Goal: Check status: Check status

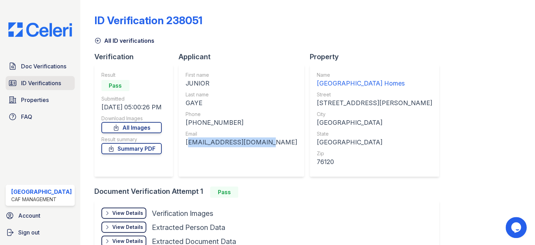
click at [33, 82] on span "ID Verifications" at bounding box center [41, 83] width 40 height 8
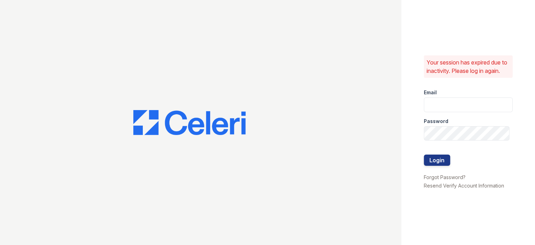
type input "prescottpark1@cafmanagement.com"
click at [440, 166] on button "Login" at bounding box center [436, 160] width 26 height 11
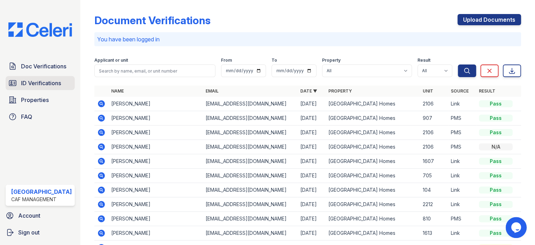
click at [38, 84] on span "ID Verifications" at bounding box center [41, 83] width 40 height 8
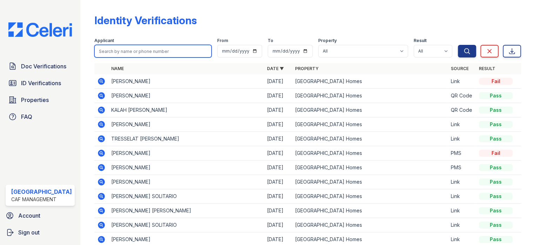
paste input "Annabelle"
type input "Annabelle"
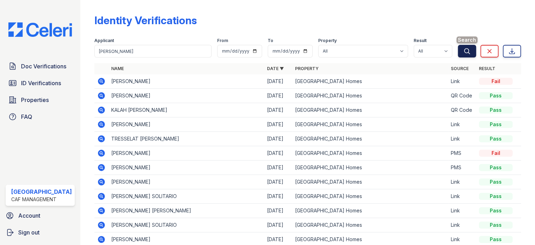
click at [463, 51] on icon "submit" at bounding box center [466, 51] width 7 height 7
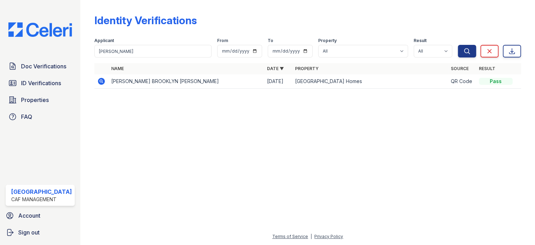
click at [99, 80] on icon at bounding box center [101, 81] width 7 height 7
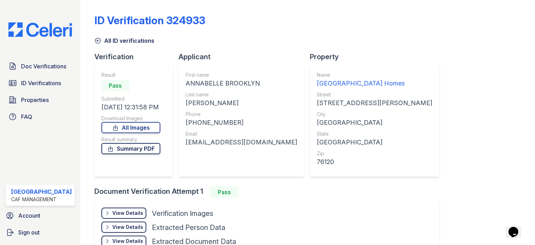
click at [134, 149] on link "Summary PDF" at bounding box center [130, 148] width 59 height 11
click at [34, 62] on span "Doc Verifications" at bounding box center [43, 66] width 45 height 8
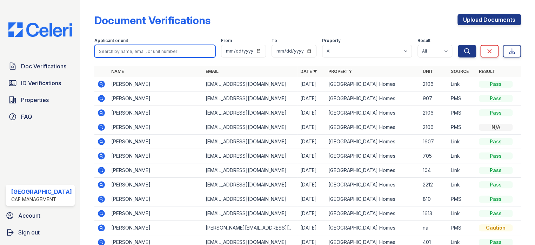
paste input "[PERSON_NAME]"
type input "[PERSON_NAME]"
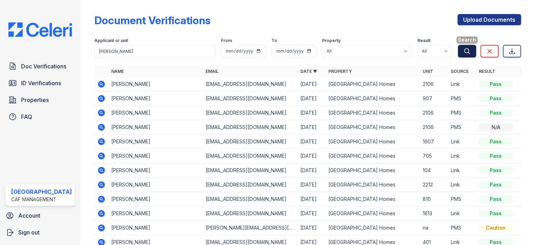
click at [463, 50] on icon "submit" at bounding box center [466, 51] width 7 height 7
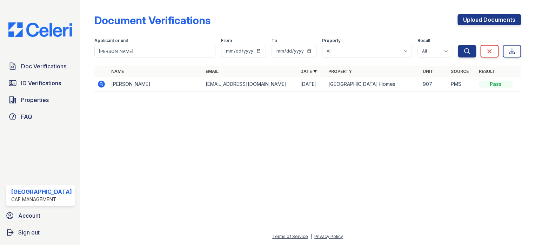
click at [98, 85] on icon at bounding box center [101, 84] width 7 height 7
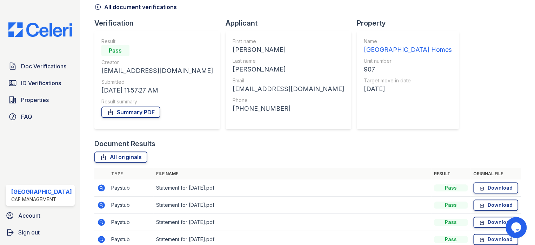
scroll to position [70, 0]
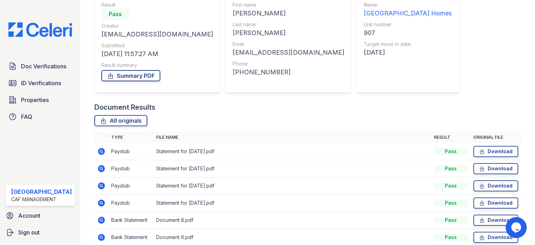
click at [100, 151] on icon at bounding box center [101, 151] width 7 height 7
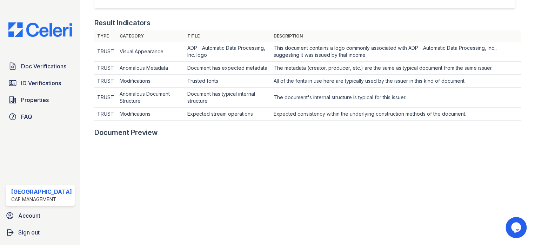
scroll to position [210, 0]
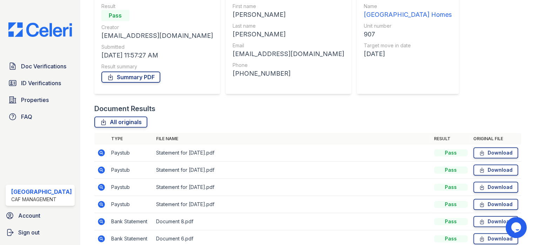
scroll to position [70, 0]
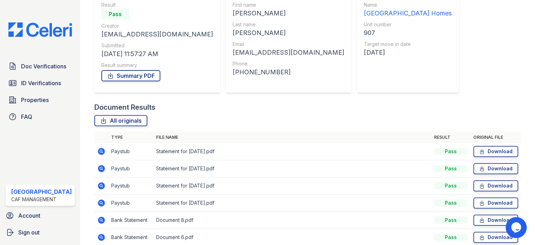
drag, startPoint x: 97, startPoint y: 168, endPoint x: 106, endPoint y: 180, distance: 15.2
click at [97, 168] on icon at bounding box center [101, 168] width 8 height 8
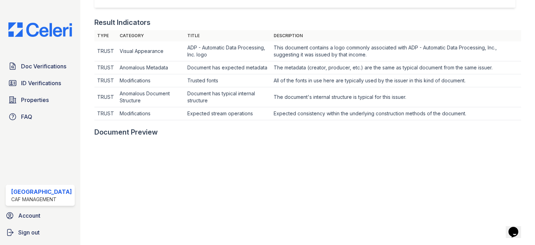
scroll to position [210, 0]
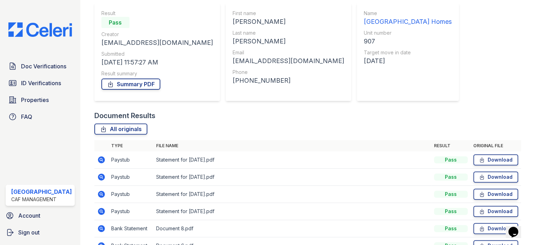
scroll to position [70, 0]
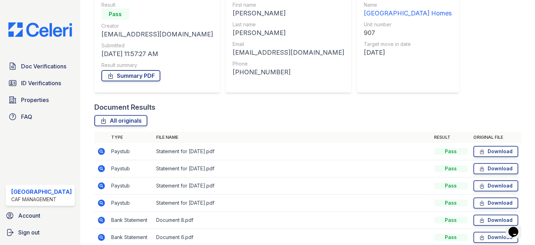
drag, startPoint x: 96, startPoint y: 184, endPoint x: 118, endPoint y: 187, distance: 22.3
click at [98, 184] on icon at bounding box center [101, 185] width 7 height 7
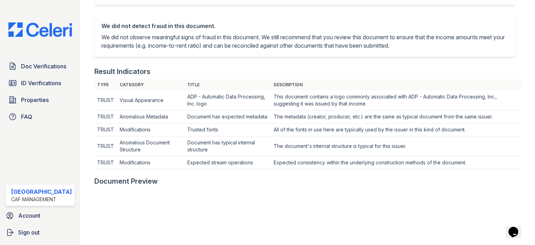
scroll to position [210, 0]
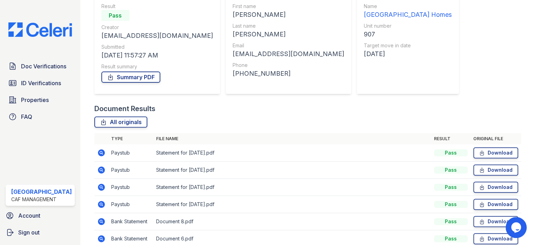
scroll to position [70, 0]
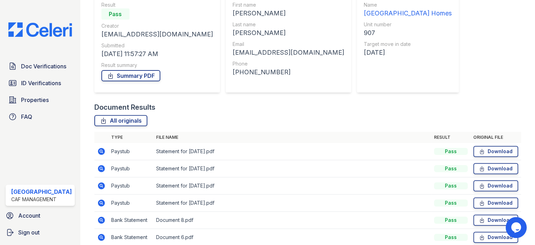
click at [100, 149] on icon at bounding box center [101, 151] width 7 height 7
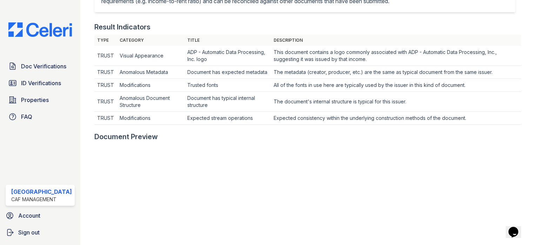
scroll to position [210, 0]
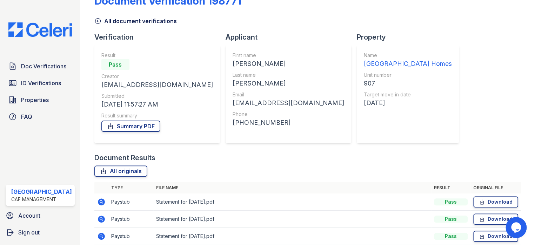
scroll to position [35, 0]
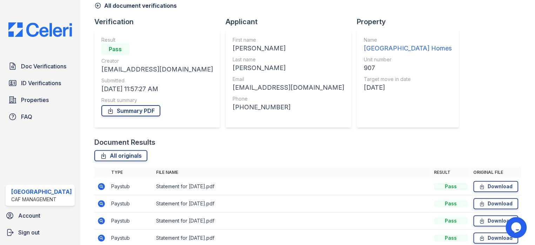
click at [100, 203] on icon at bounding box center [101, 203] width 2 height 2
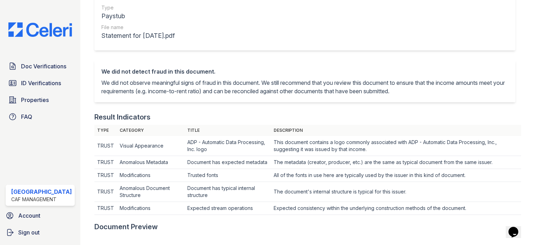
scroll to position [210, 0]
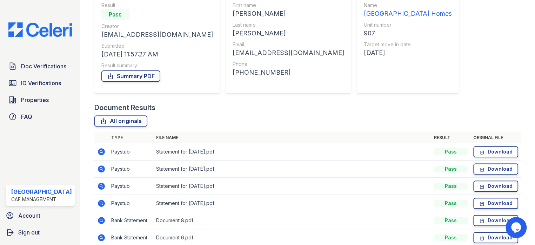
scroll to position [105, 0]
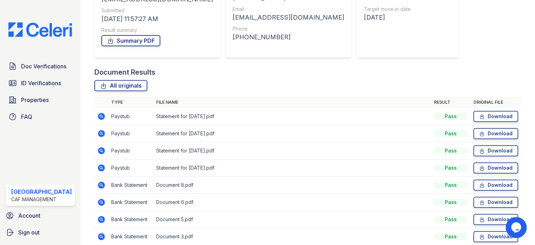
click at [100, 149] on icon at bounding box center [101, 150] width 2 height 2
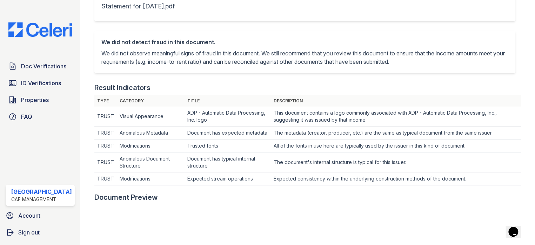
scroll to position [210, 0]
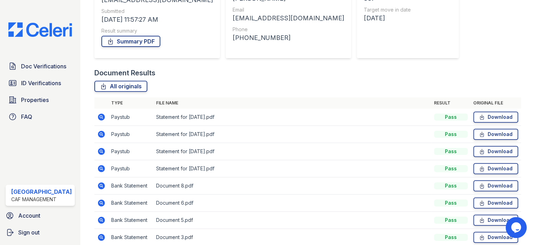
scroll to position [105, 0]
click at [103, 166] on td at bounding box center [101, 167] width 14 height 17
click at [100, 166] on icon at bounding box center [101, 167] width 7 height 7
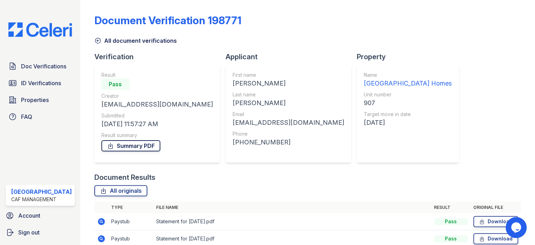
click at [116, 146] on link "Summary PDF" at bounding box center [130, 145] width 59 height 11
click at [40, 87] on link "ID Verifications" at bounding box center [40, 83] width 69 height 14
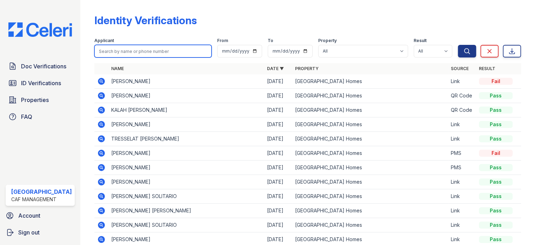
paste input "[PERSON_NAME]"
type input "[PERSON_NAME]"
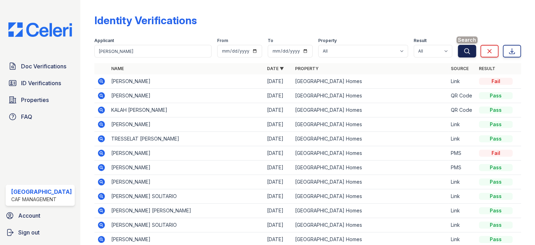
click at [464, 51] on icon "submit" at bounding box center [466, 50] width 5 height 5
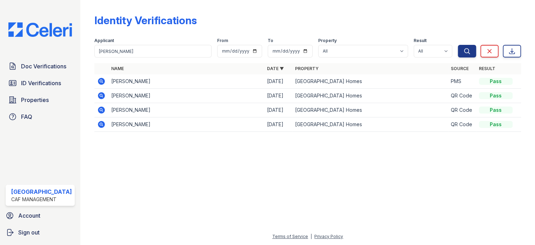
click at [101, 80] on icon at bounding box center [101, 81] width 7 height 7
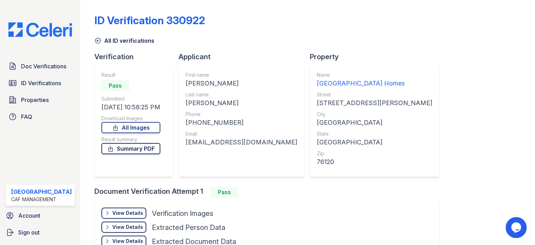
click at [146, 149] on link "Summary PDF" at bounding box center [130, 148] width 59 height 11
click at [51, 59] on link "Doc Verifications" at bounding box center [40, 66] width 69 height 14
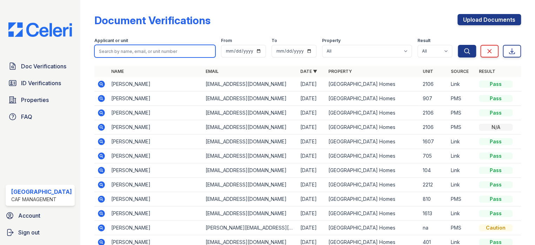
paste input "[PERSON_NAME]"
type input "[PERSON_NAME]"
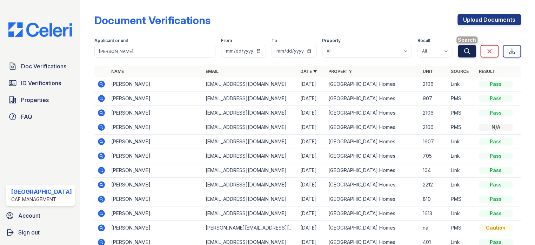
click at [463, 50] on icon "submit" at bounding box center [466, 51] width 7 height 7
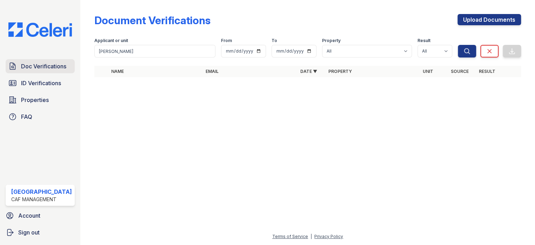
click at [37, 70] on link "Doc Verifications" at bounding box center [40, 66] width 69 height 14
